Goal: Information Seeking & Learning: Learn about a topic

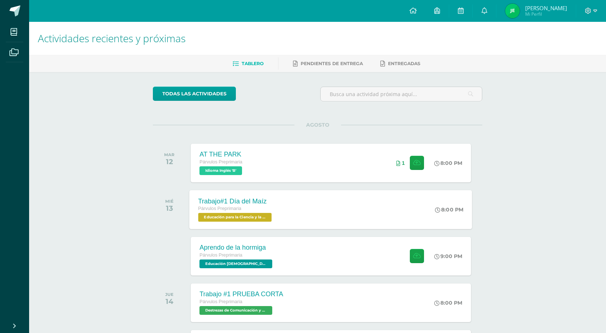
click at [262, 208] on div "Párvulos Preprimaria" at bounding box center [235, 209] width 75 height 8
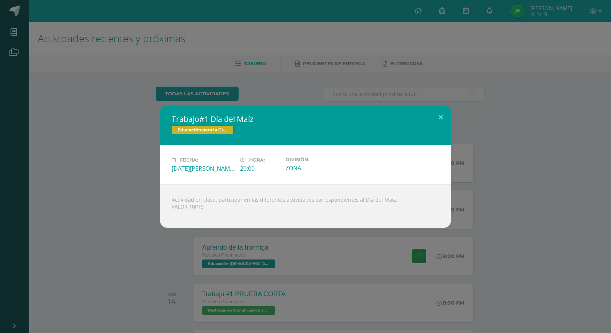
click at [535, 168] on div "Trabajo#1 Día del Maíz Educación para la Ciencia y la Ciudadanía Fecha: [DATE][…" at bounding box center [305, 166] width 605 height 123
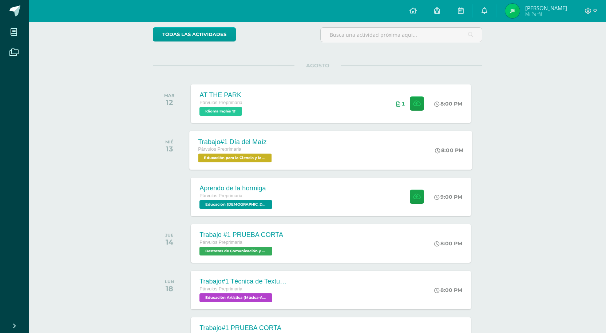
scroll to position [73, 0]
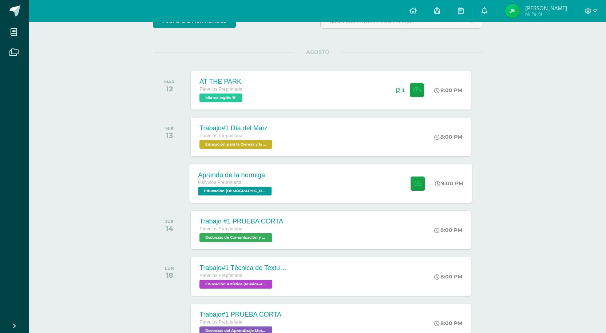
click at [309, 193] on div "Aprendo de la hormiga Párvulos Preprimaria Educación [DEMOGRAPHIC_DATA] 'B' 9:0…" at bounding box center [330, 183] width 283 height 39
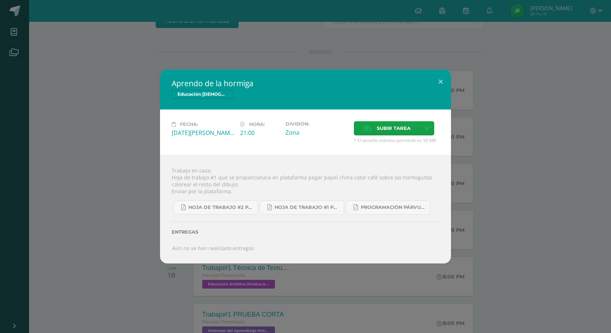
click at [538, 197] on div "Aprendo de la hormiga Educación Cristiana Fecha: Miércoles 13 de Agosto Hora: 2…" at bounding box center [305, 166] width 605 height 194
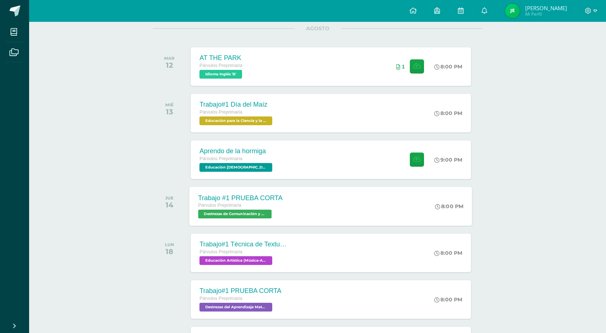
scroll to position [109, 0]
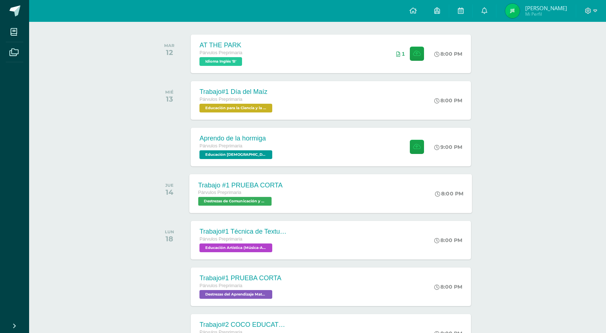
click at [328, 195] on div "Trabajo #1 PRUEBA CORTA Párvulos Preprimaria Destrezas de Comunicación y Lengua…" at bounding box center [330, 193] width 283 height 39
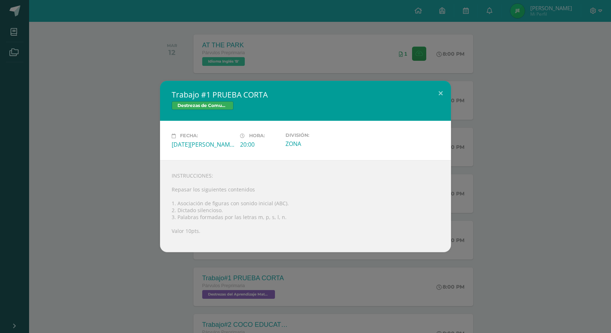
click at [498, 220] on div "Trabajo #1 PRUEBA CORTA Destrezas de Comunicación y Lenguaje Fecha: Jueves 14 d…" at bounding box center [305, 166] width 605 height 171
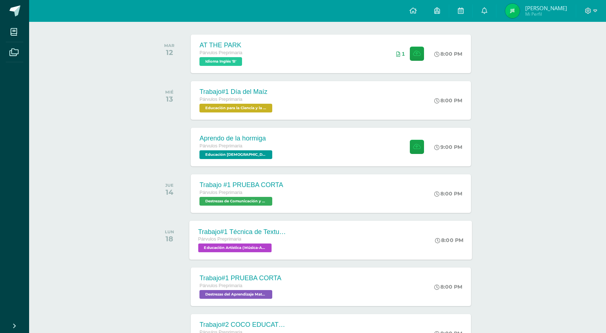
click at [320, 232] on div "Trabajo#1 Técnica de Texturizado Párvulos Preprimaria Educación Artística (Músi…" at bounding box center [330, 239] width 283 height 39
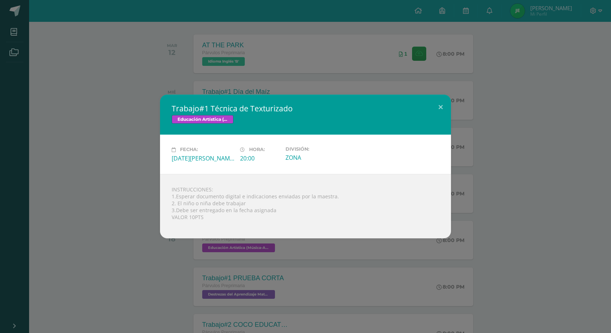
click at [147, 304] on div "Trabajo#1 Técnica de Texturizado Educación Artística (Música-Artes Visuales) Fe…" at bounding box center [305, 166] width 611 height 333
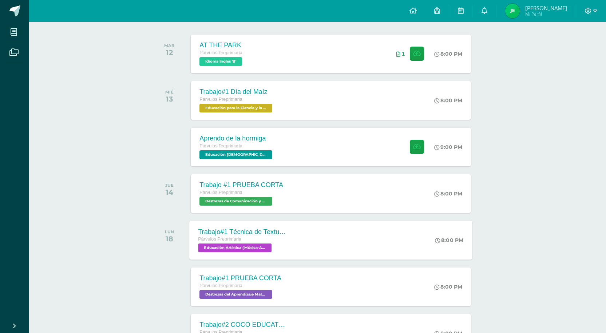
click at [312, 223] on div "Trabajo#1 Técnica de Texturizado Párvulos Preprimaria Educación Artística (Músi…" at bounding box center [330, 239] width 283 height 39
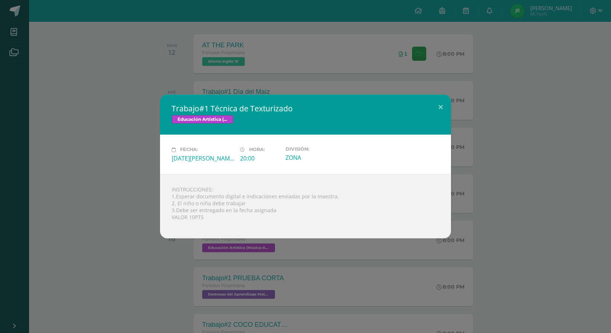
click at [128, 272] on div "Trabajo#1 Técnica de Texturizado Educación Artística (Música-Artes Visuales) Fe…" at bounding box center [305, 166] width 611 height 333
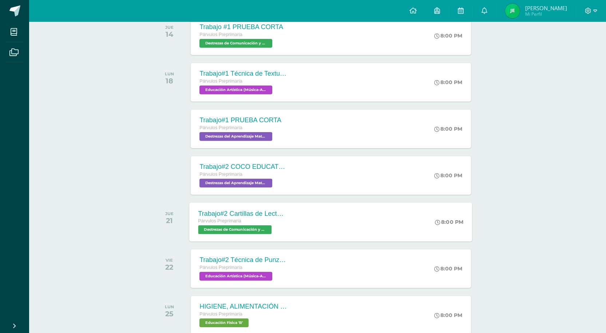
scroll to position [255, 0]
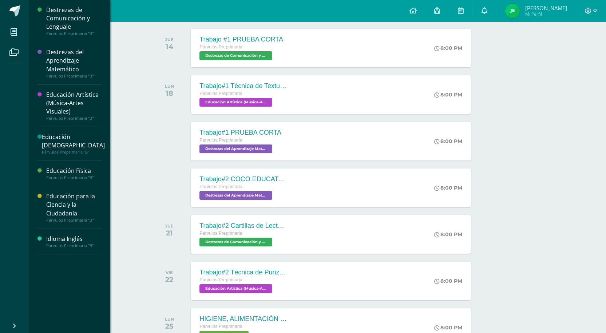
click at [73, 149] on div "Párvulos Preprimaria "B"" at bounding box center [73, 151] width 63 height 5
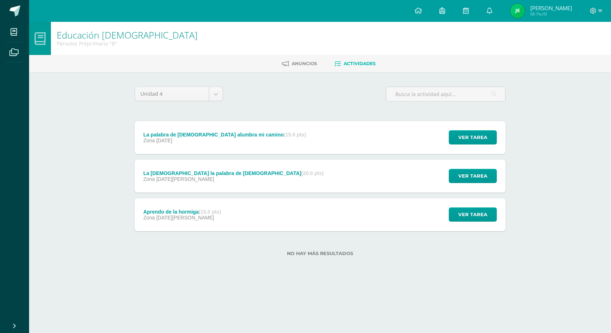
click at [278, 133] on div "La palabra de Dios alumbra mi camino (15.0 pts) Zona 17 de Septiembre Ver tarea…" at bounding box center [320, 137] width 371 height 33
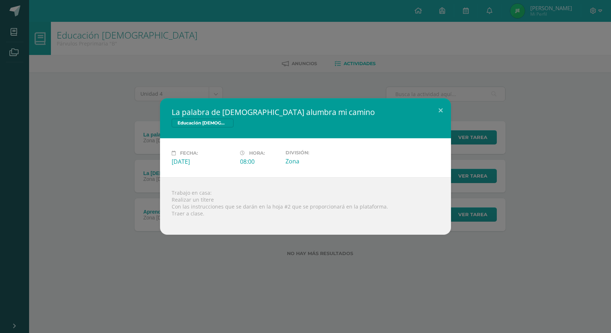
click at [296, 266] on div "La palabra de Dios alumbra mi camino Educación Cristiana Fecha: Miércoles 17 de…" at bounding box center [305, 166] width 611 height 333
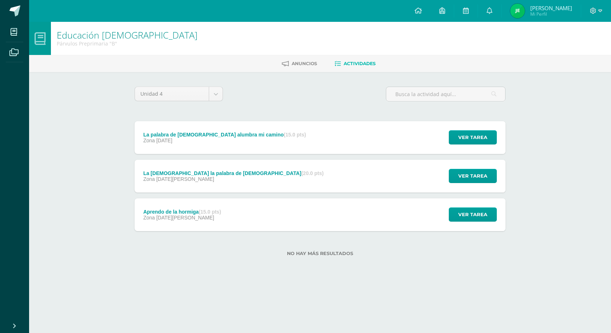
click at [164, 227] on div "Aprendo de la hormiga (15.0 pts) Zona 13 de Agosto" at bounding box center [182, 214] width 95 height 33
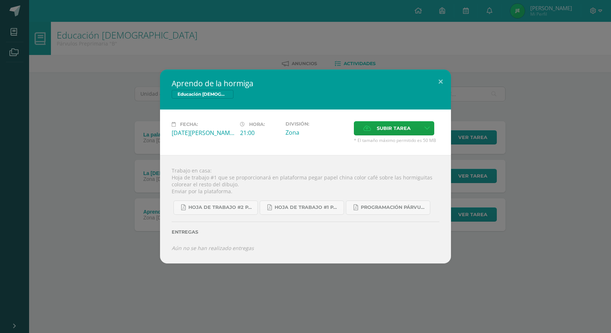
click at [100, 230] on div "Aprendo de la hormiga Educación [DEMOGRAPHIC_DATA] Fecha: [DATE][PERSON_NAME] H…" at bounding box center [305, 166] width 605 height 194
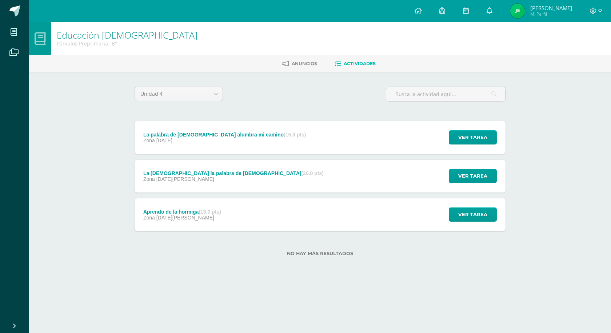
click at [176, 186] on div "La Biblia la palabra de Dios (20.0 pts) Zona 27 de Agosto" at bounding box center [234, 176] width 198 height 33
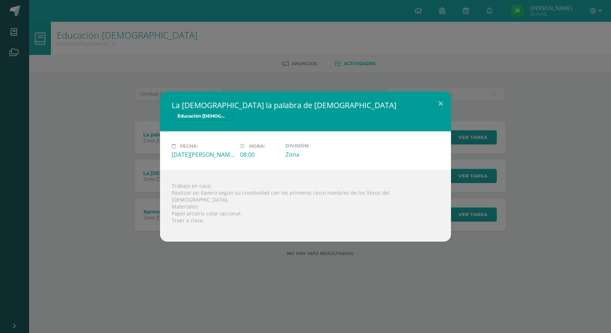
click at [265, 278] on div "La Biblia la palabra de Dios Educación Cristiana Fecha: Miércoles 27 de Agosto …" at bounding box center [305, 166] width 611 height 333
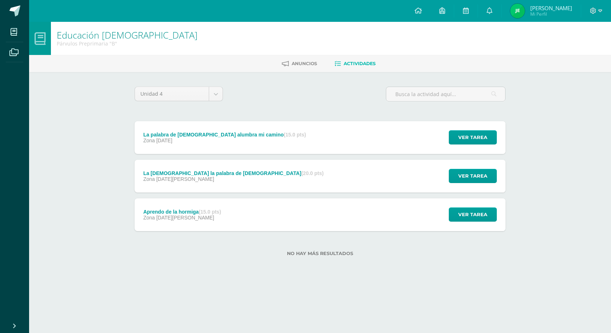
click at [232, 148] on div "La palabra de Dios alumbra mi camino (15.0 pts) Zona 17 de Septiembre" at bounding box center [225, 137] width 180 height 33
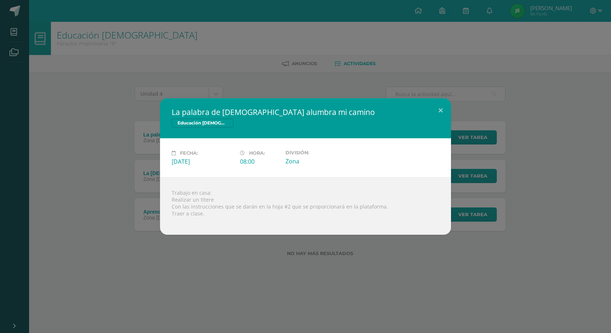
click at [111, 166] on div "La palabra de Dios alumbra mi camino Educación Cristiana Fecha: Miércoles 17 de…" at bounding box center [305, 166] width 605 height 136
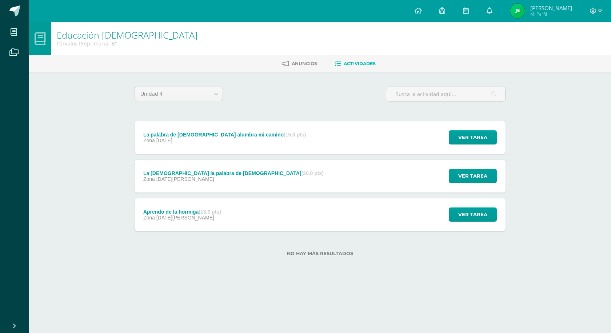
click at [191, 180] on div "Zona 27 de Agosto" at bounding box center [233, 179] width 180 height 6
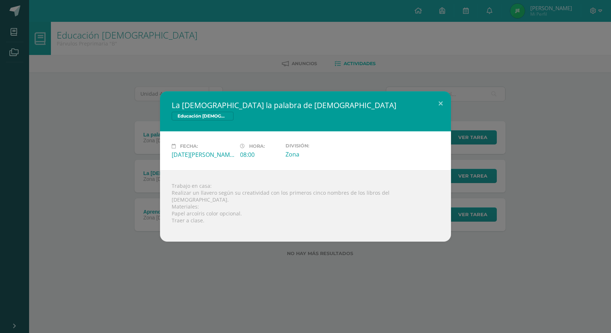
click at [85, 92] on div "La Biblia la palabra de Dios Educación Cristiana Fecha: Miércoles 27 de Agosto …" at bounding box center [305, 166] width 611 height 333
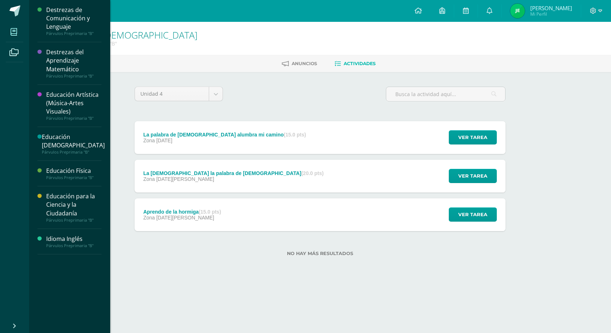
click at [9, 31] on span at bounding box center [14, 32] width 16 height 16
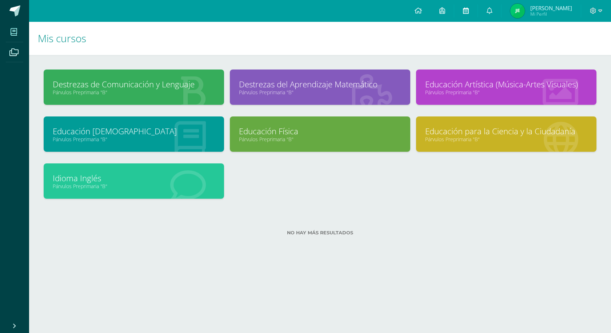
click at [464, 15] on link at bounding box center [465, 11] width 23 height 22
click at [467, 13] on link at bounding box center [465, 11] width 23 height 22
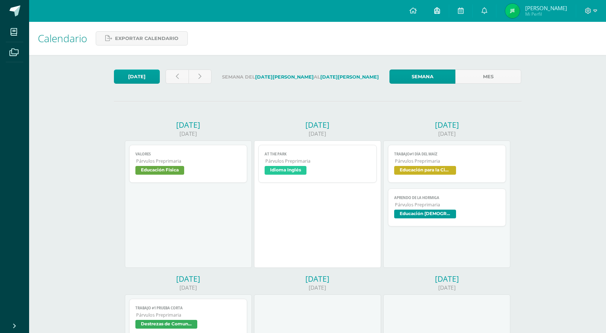
click at [441, 15] on link at bounding box center [436, 11] width 23 height 22
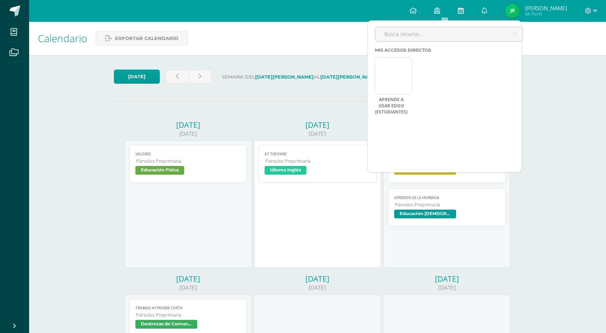
click at [464, 11] on link at bounding box center [460, 11] width 23 height 22
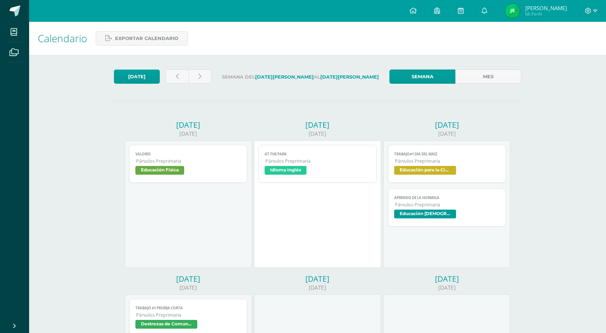
click at [441, 178] on link "Trabajo#1 Día del Maíz Párvulos Preprimaria Educación para la Ciencia y la Ciud…" at bounding box center [447, 164] width 118 height 38
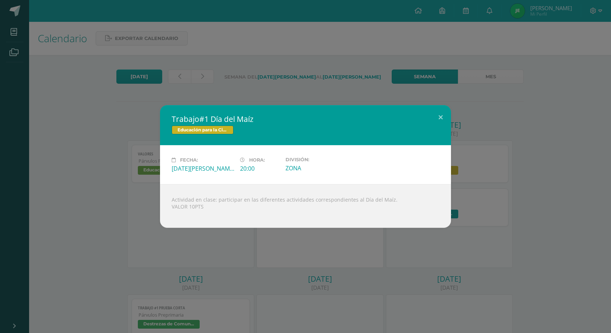
click at [459, 185] on div "Trabajo#1 Día del Maíz Educación para la Ciencia y la Ciudadanía Fecha: [DATE][…" at bounding box center [305, 166] width 605 height 123
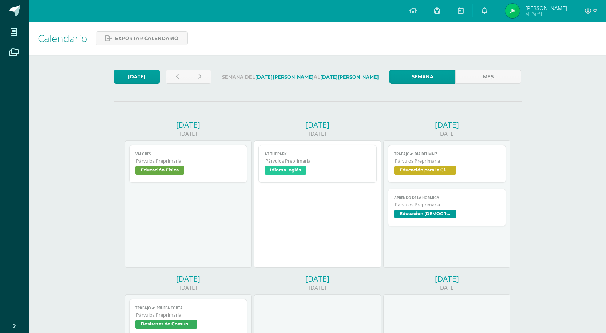
click at [436, 211] on span "Educación [DEMOGRAPHIC_DATA]" at bounding box center [425, 214] width 62 height 9
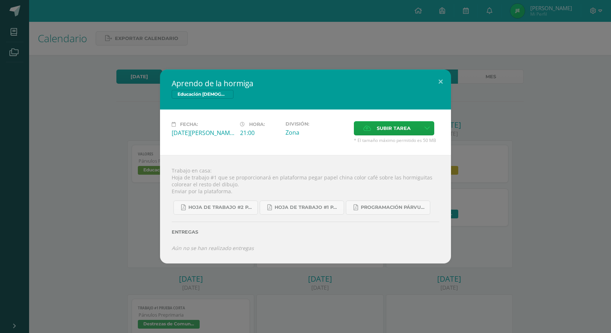
click at [460, 200] on div "Aprendo de la hormiga Educación [DEMOGRAPHIC_DATA] Fecha: [DATE][PERSON_NAME] H…" at bounding box center [305, 166] width 605 height 194
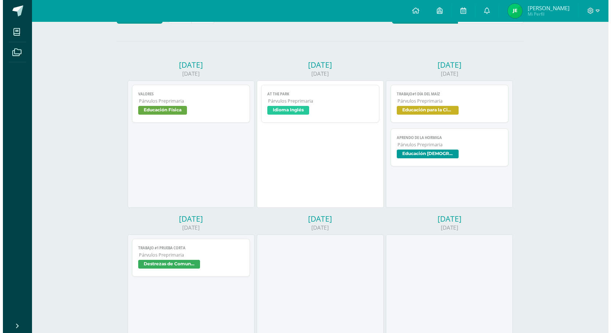
scroll to position [73, 0]
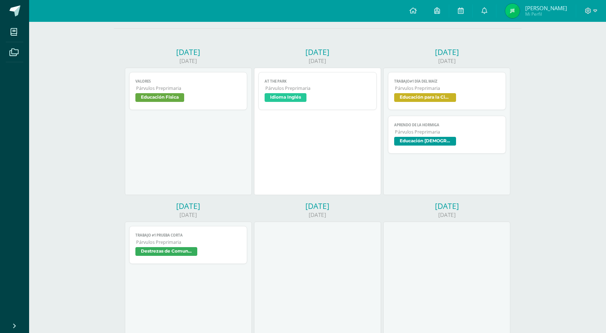
click at [194, 256] on span "Destrezas de Comunicación y Lenguaje" at bounding box center [188, 252] width 106 height 11
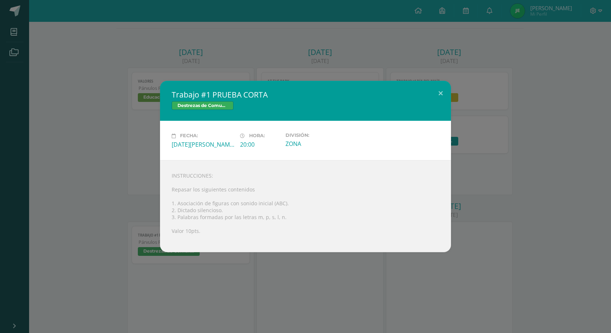
click at [517, 254] on div "Trabajo #1 PRUEBA CORTA Destrezas de Comunicación y Lenguaje Fecha: [DATE][PERS…" at bounding box center [305, 166] width 611 height 333
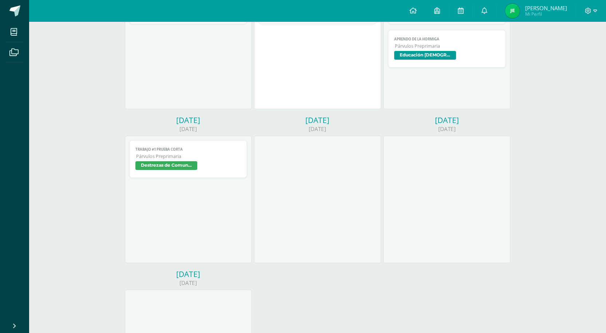
scroll to position [92, 0]
